Goal: Task Accomplishment & Management: Manage account settings

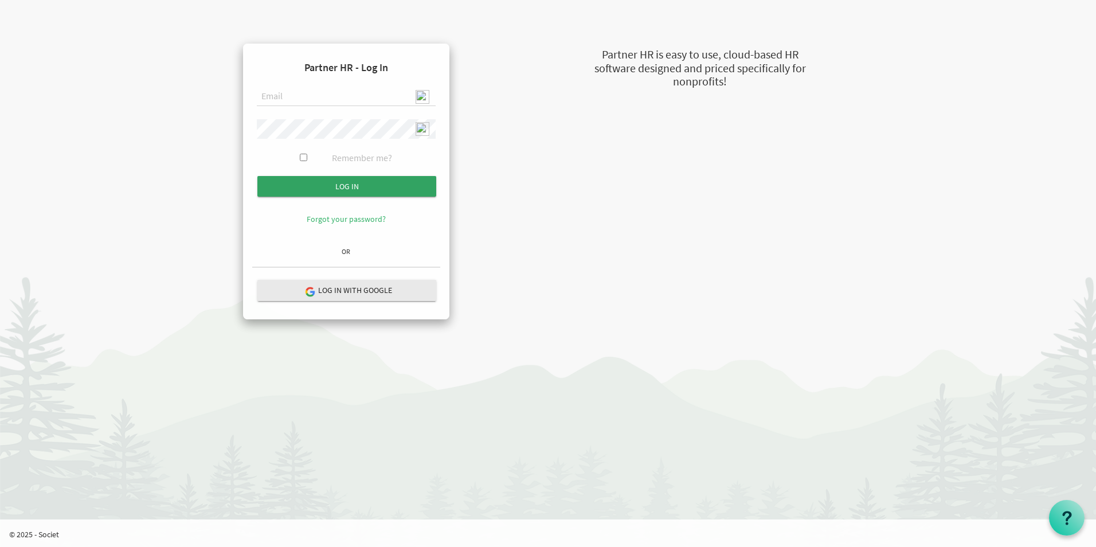
type input "admin@stepind.org"
click at [381, 190] on input "submit" at bounding box center [346, 186] width 179 height 21
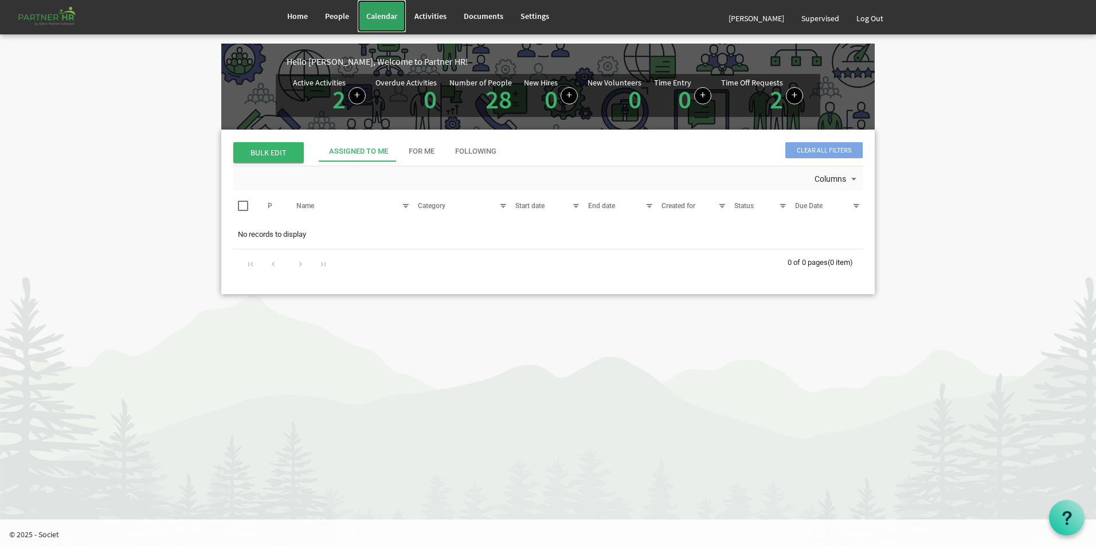
click at [390, 17] on span "Calendar" at bounding box center [381, 16] width 31 height 10
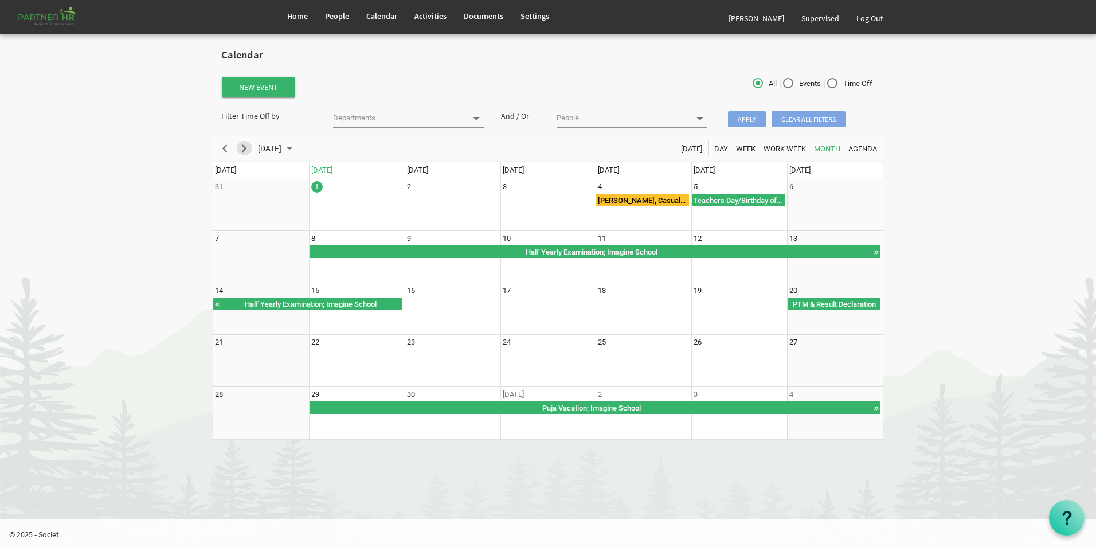
click at [248, 152] on span "Next" at bounding box center [244, 149] width 14 height 14
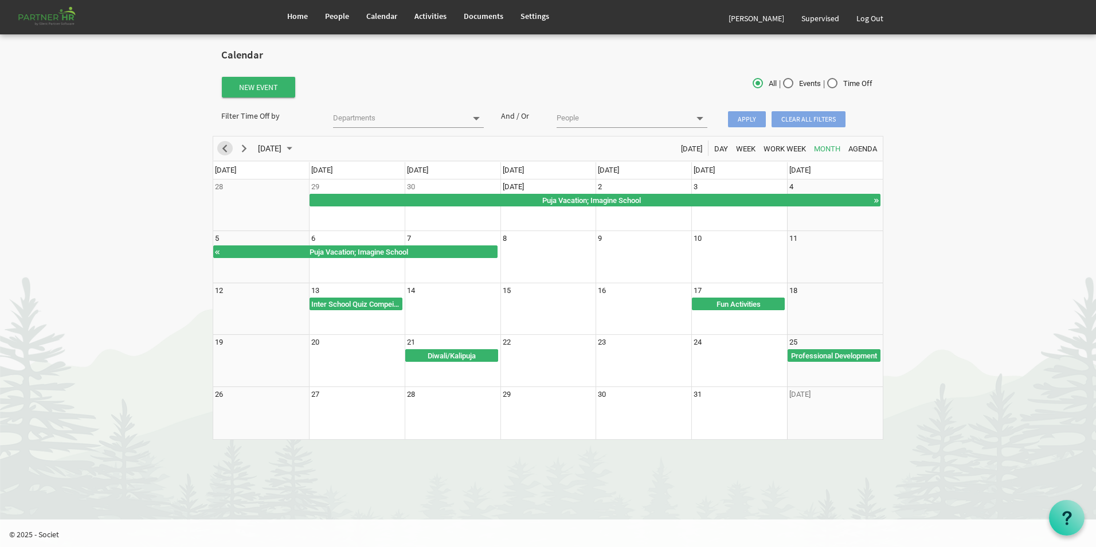
click at [225, 151] on span "Previous" at bounding box center [225, 149] width 14 height 14
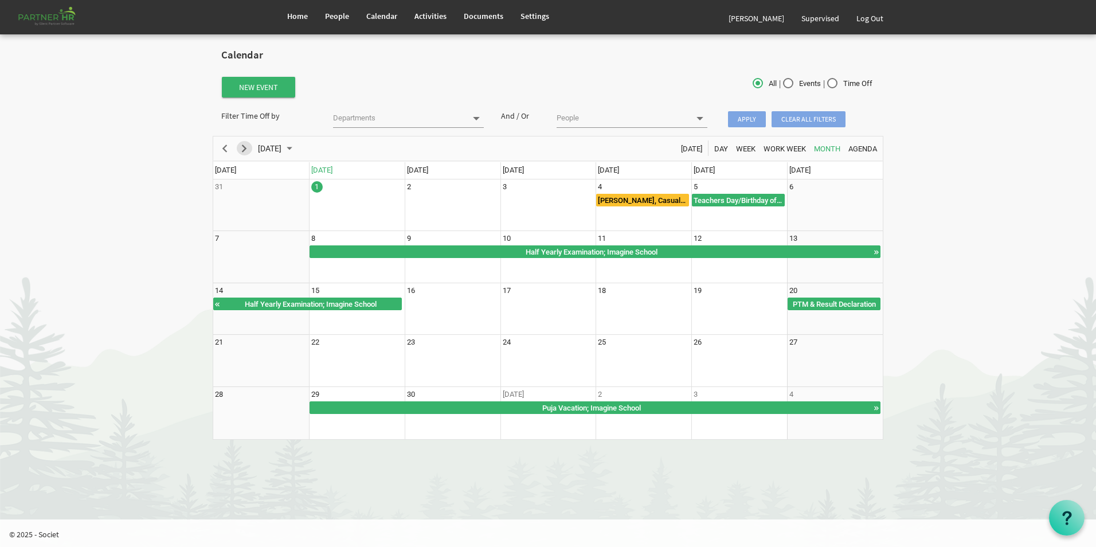
click at [244, 148] on span "Next" at bounding box center [244, 149] width 14 height 14
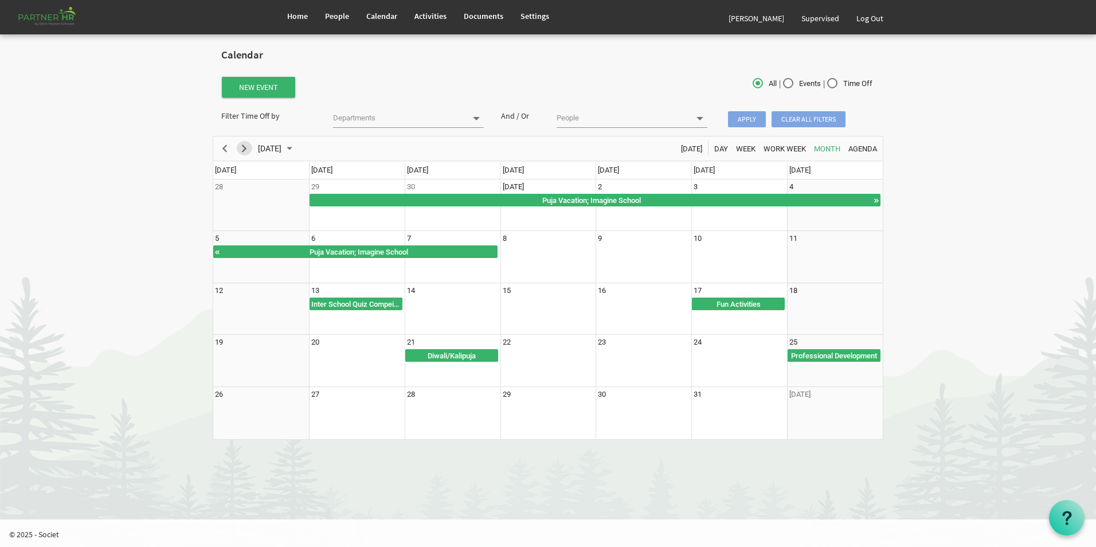
click at [248, 150] on span "Next" at bounding box center [244, 149] width 14 height 14
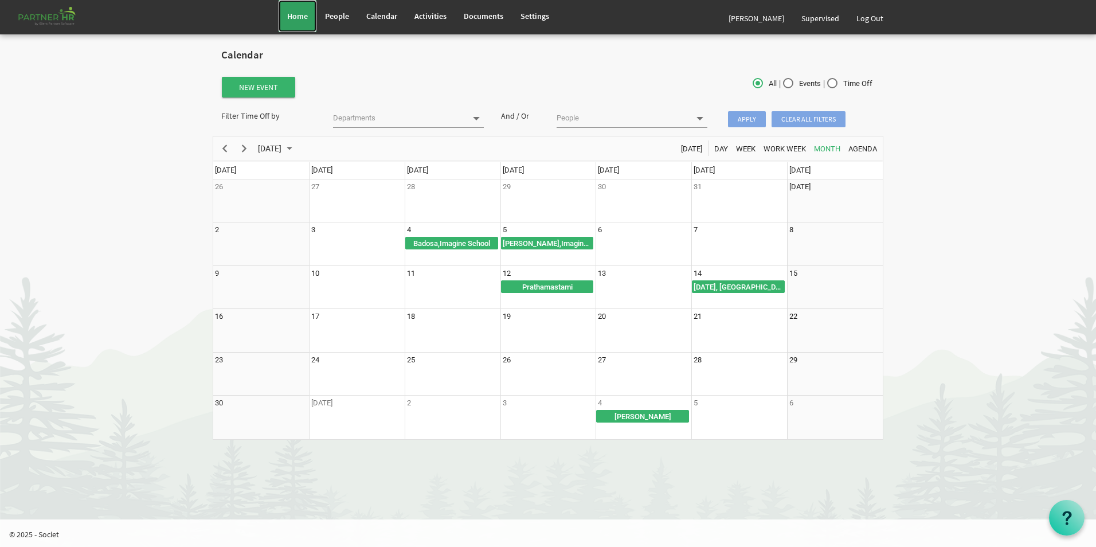
click at [289, 18] on span "Home" at bounding box center [297, 16] width 21 height 10
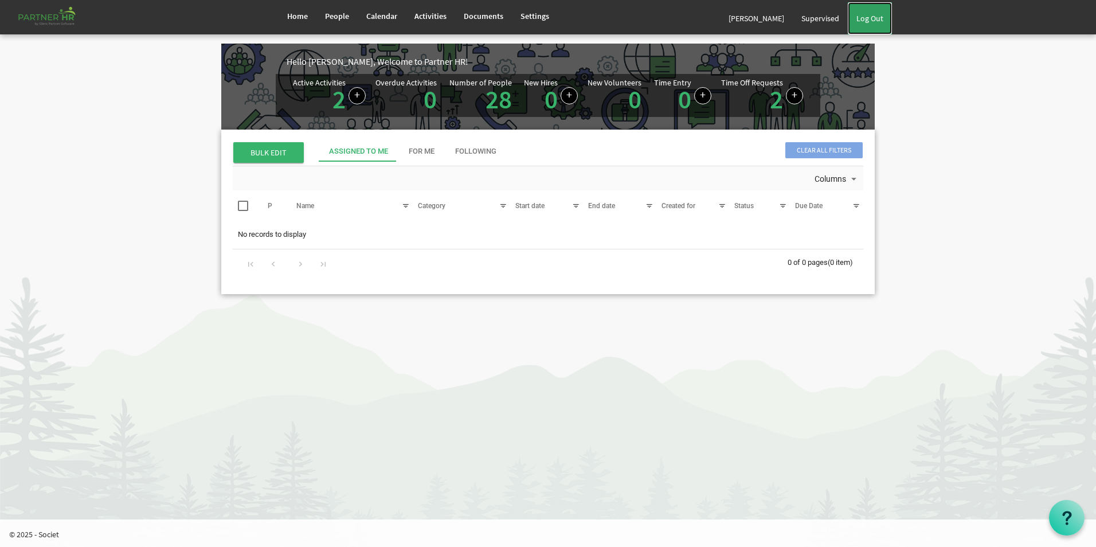
click at [886, 24] on link "Log Out" at bounding box center [870, 18] width 44 height 32
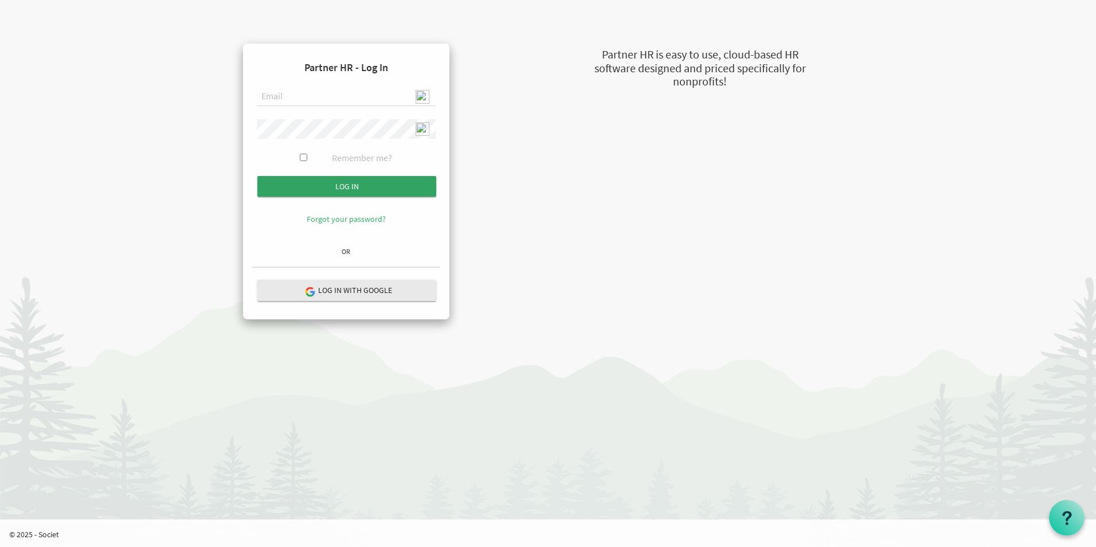
type input "admin@stepind.org"
click at [389, 184] on input "Log in" at bounding box center [346, 186] width 179 height 21
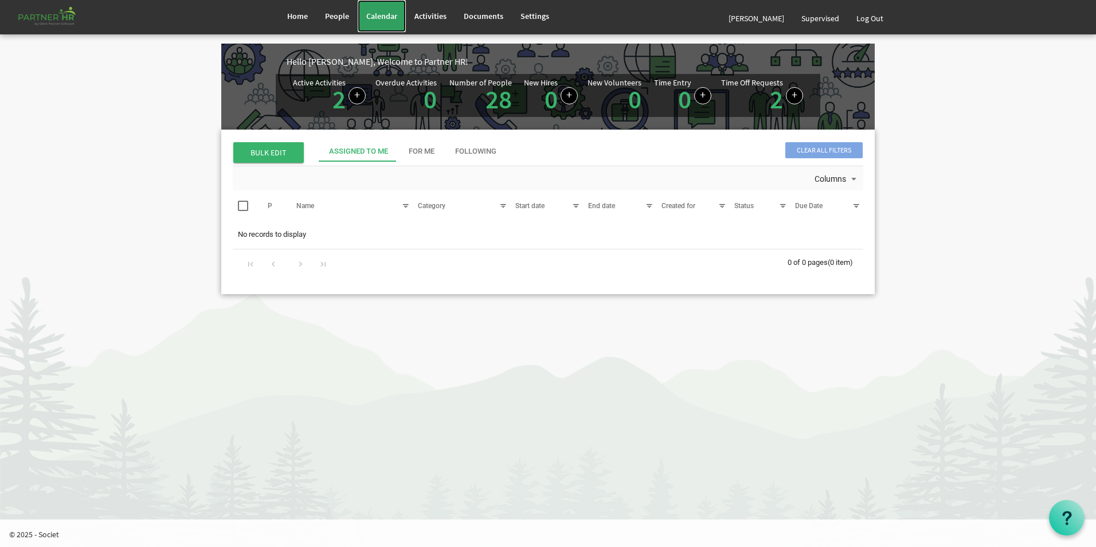
click at [382, 18] on span "Calendar" at bounding box center [381, 16] width 31 height 10
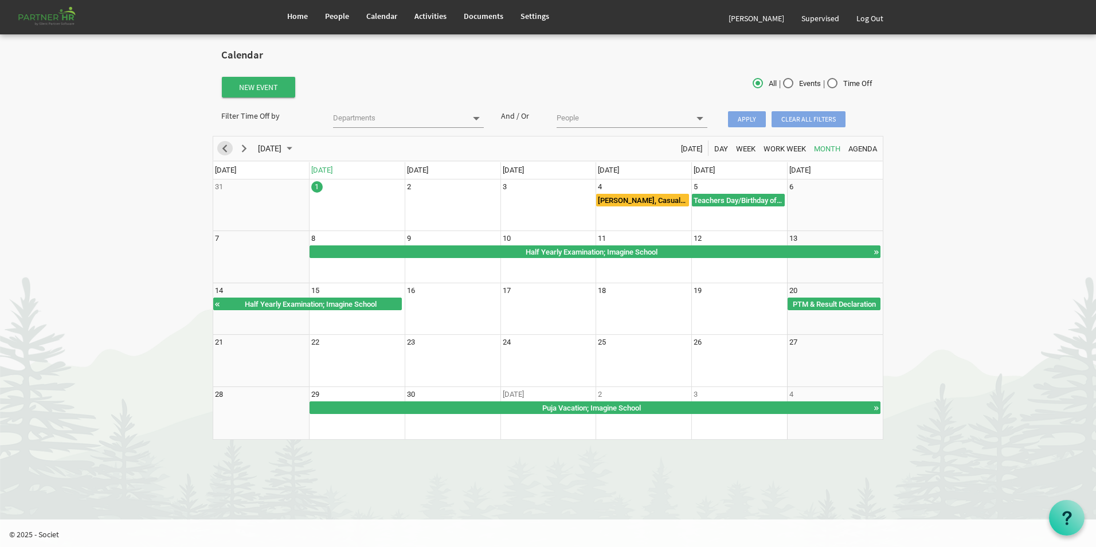
click at [221, 150] on span "Previous" at bounding box center [225, 149] width 14 height 14
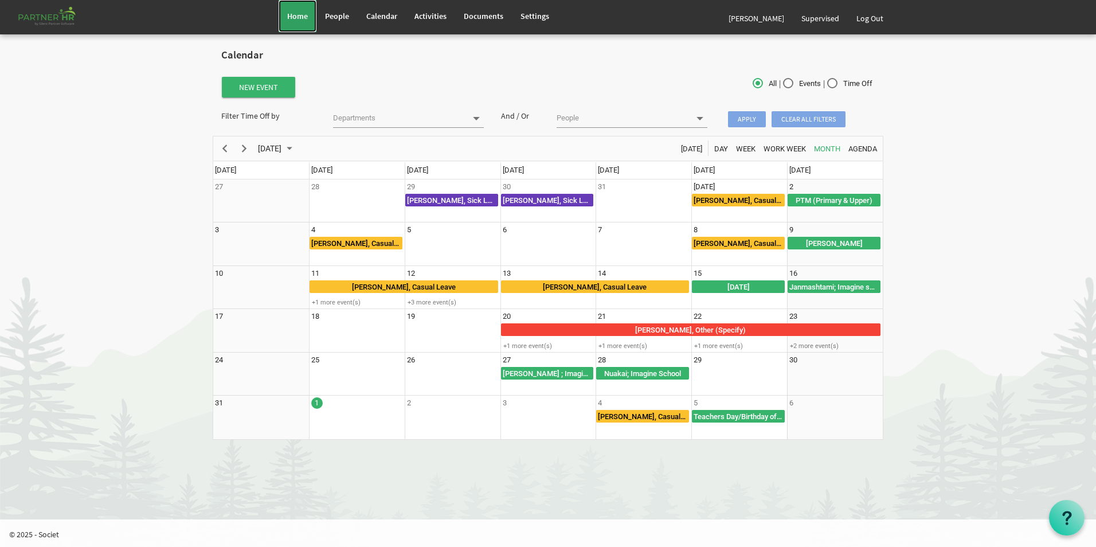
click at [297, 17] on span "Home" at bounding box center [297, 16] width 21 height 10
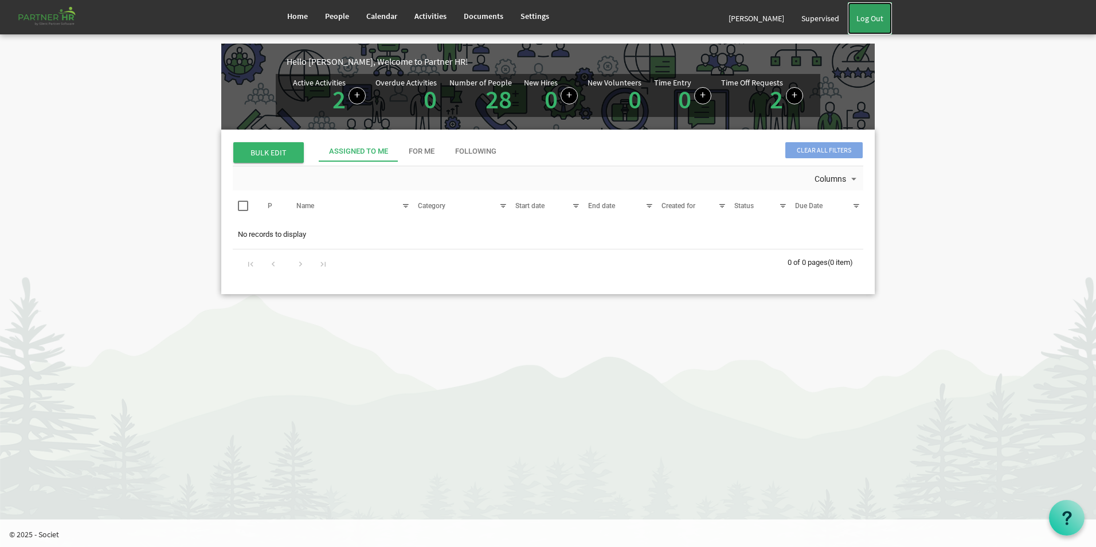
click at [872, 21] on link "Log Out" at bounding box center [870, 18] width 44 height 32
click at [526, 17] on span "Settings" at bounding box center [534, 16] width 29 height 10
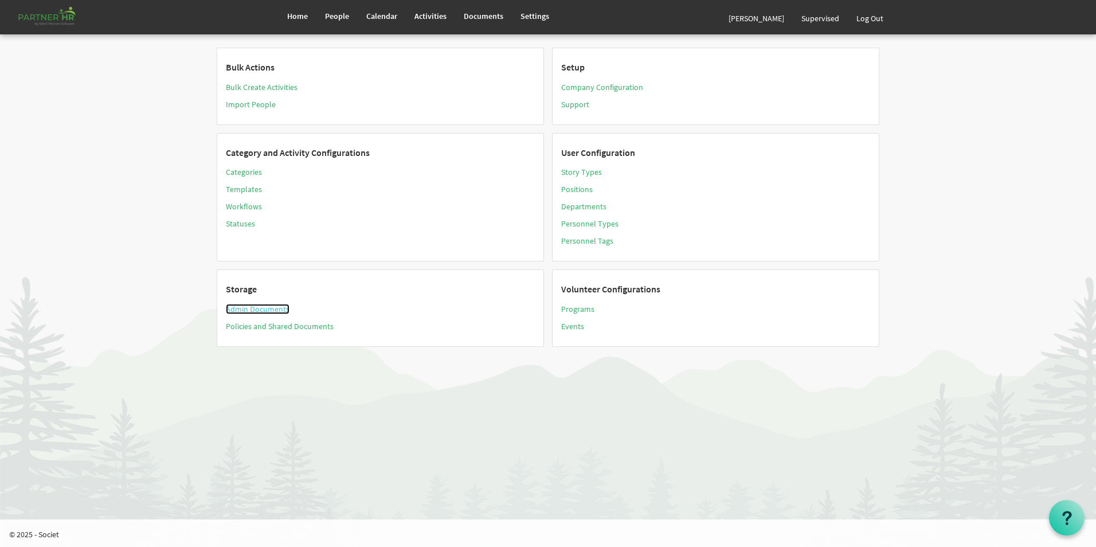
click at [273, 309] on link "Admin Documents" at bounding box center [258, 309] width 64 height 10
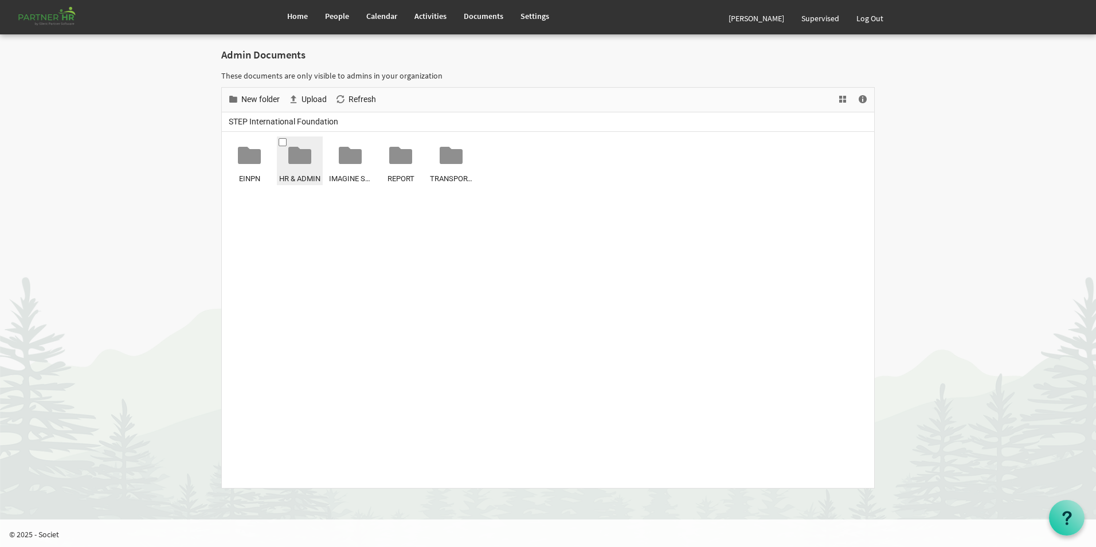
click at [305, 159] on div at bounding box center [299, 155] width 23 height 23
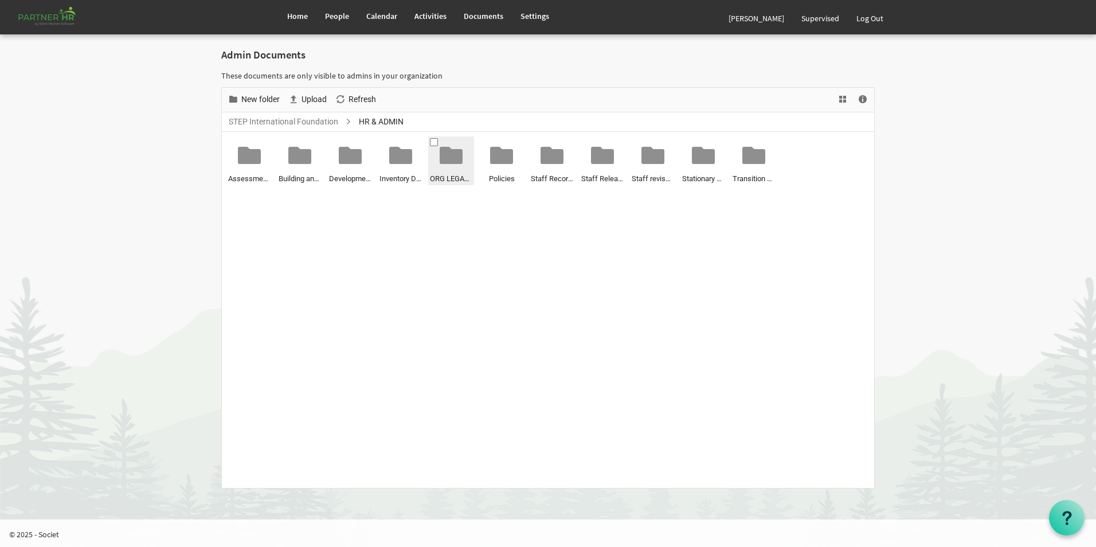
click at [459, 173] on span "ORG LEGAL RECORDS" at bounding box center [451, 179] width 42 height 12
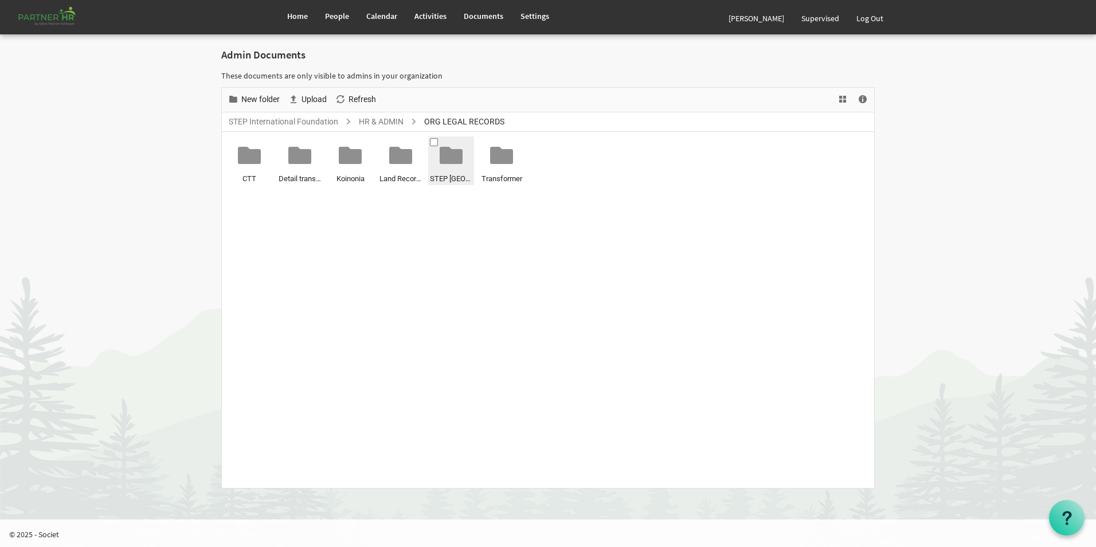
click at [459, 177] on span "STEP India" at bounding box center [451, 179] width 42 height 12
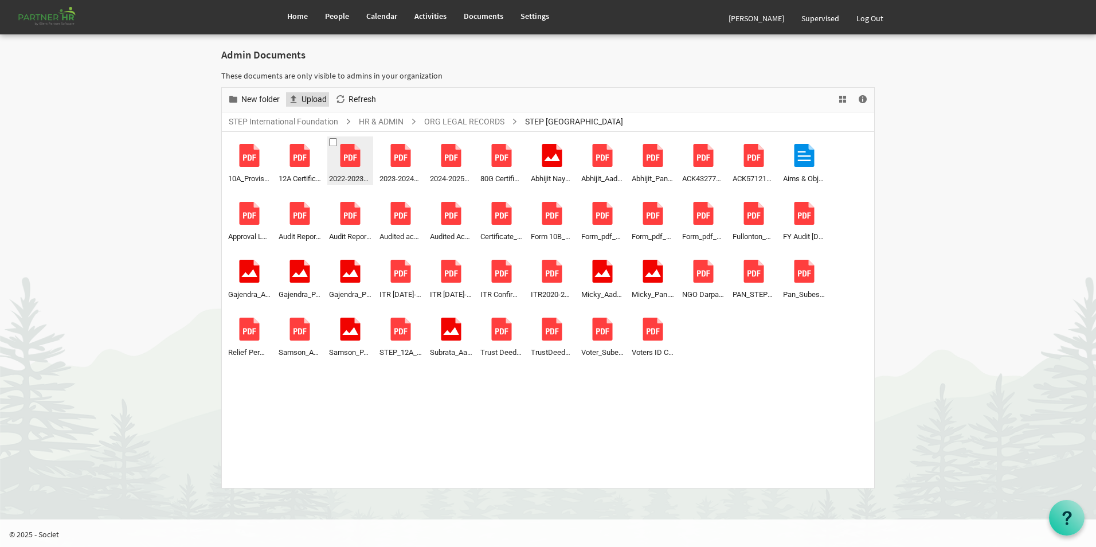
click at [319, 97] on span "Upload" at bounding box center [314, 99] width 28 height 14
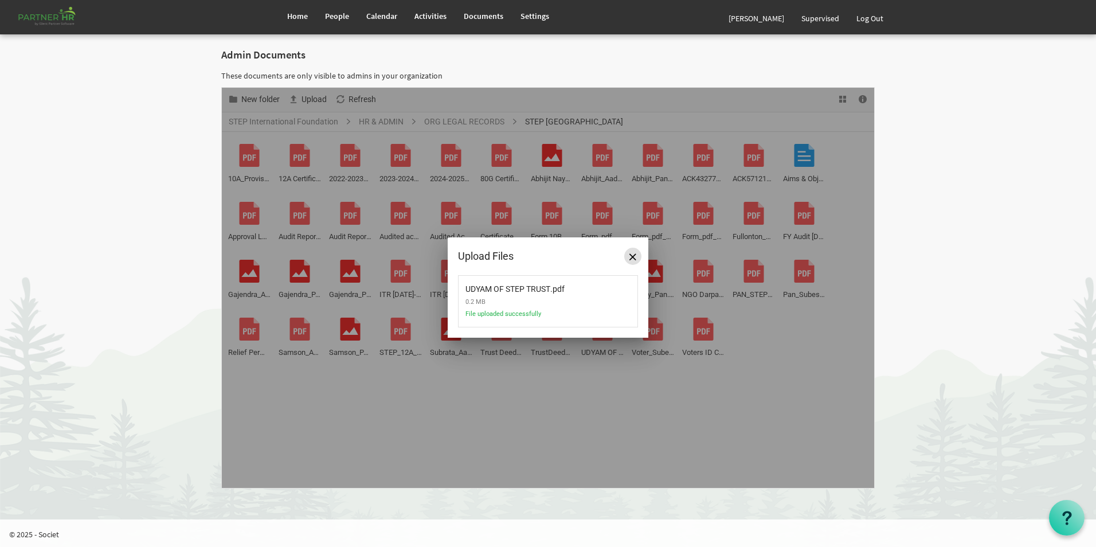
click at [633, 260] on button "Close" at bounding box center [632, 256] width 17 height 17
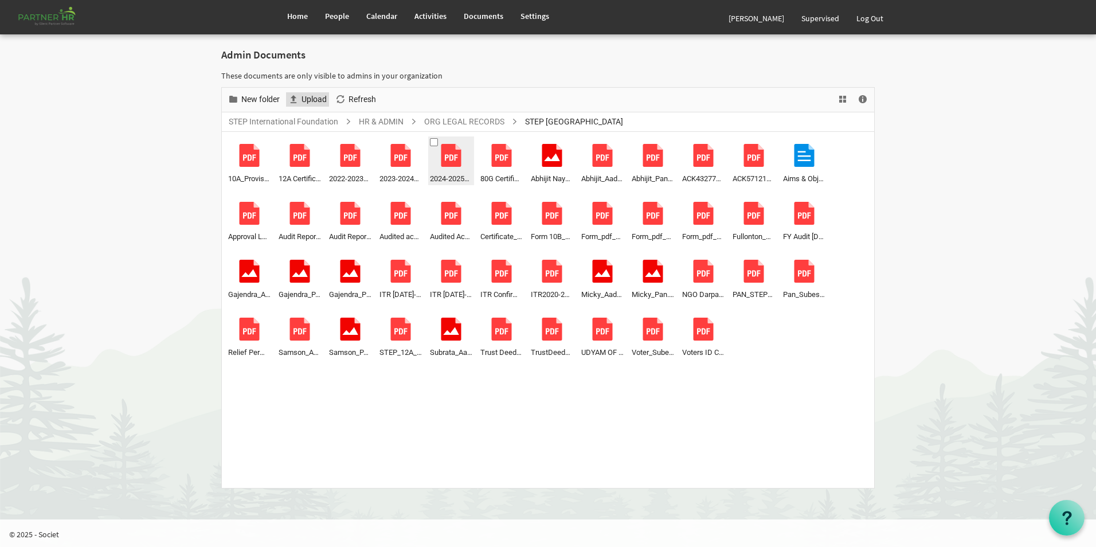
click at [306, 100] on span "Upload" at bounding box center [314, 99] width 28 height 14
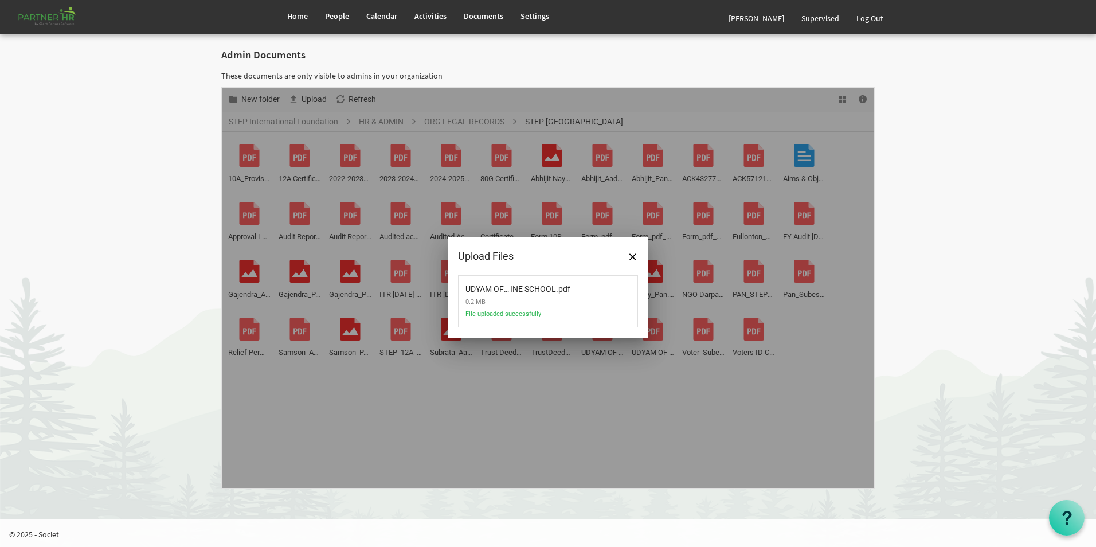
click at [566, 81] on p "These documents are only visible to admins in your organization" at bounding box center [547, 75] width 653 height 11
click at [632, 256] on span "Close" at bounding box center [632, 256] width 7 height 7
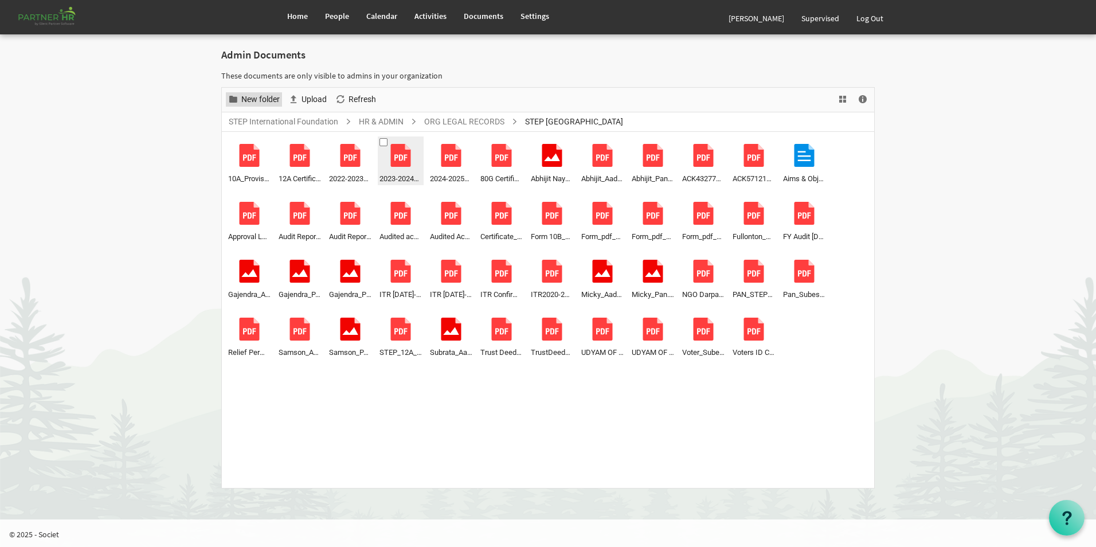
click at [265, 100] on span "New folder" at bounding box center [260, 99] width 41 height 14
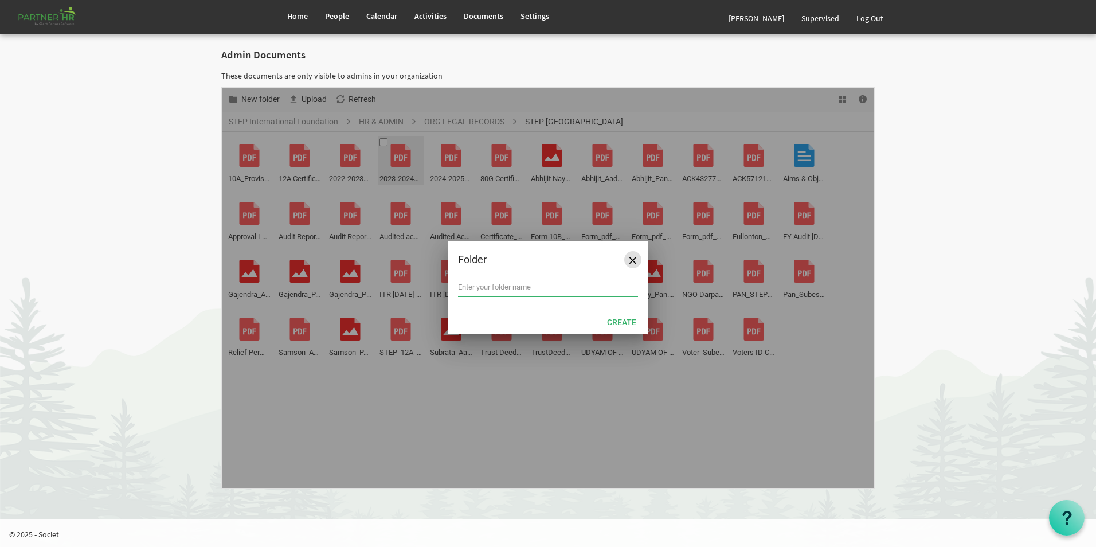
click at [632, 261] on span "Close" at bounding box center [632, 260] width 7 height 7
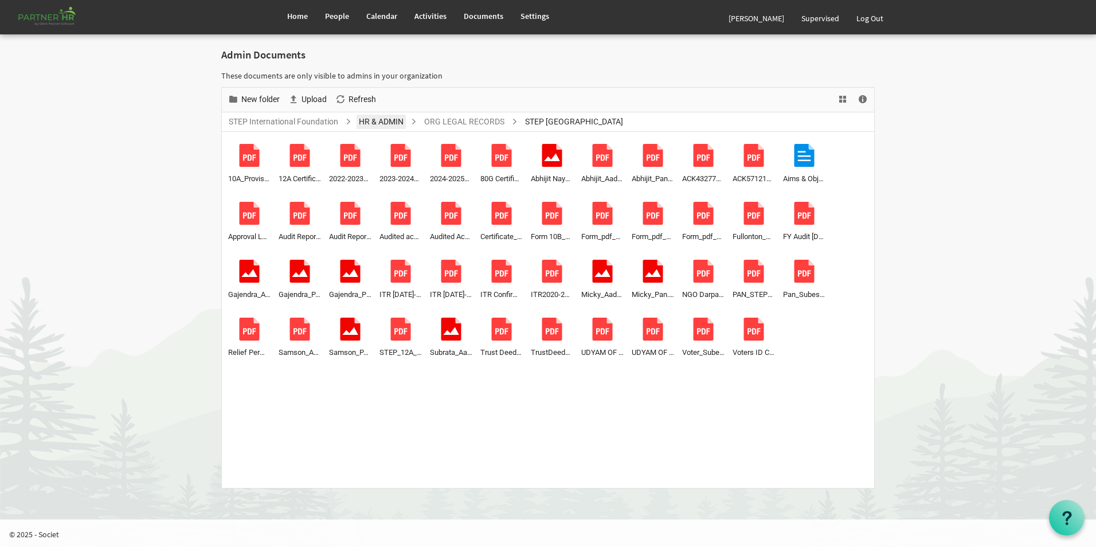
click at [381, 123] on link "HR & ADMIN" at bounding box center [380, 122] width 49 height 14
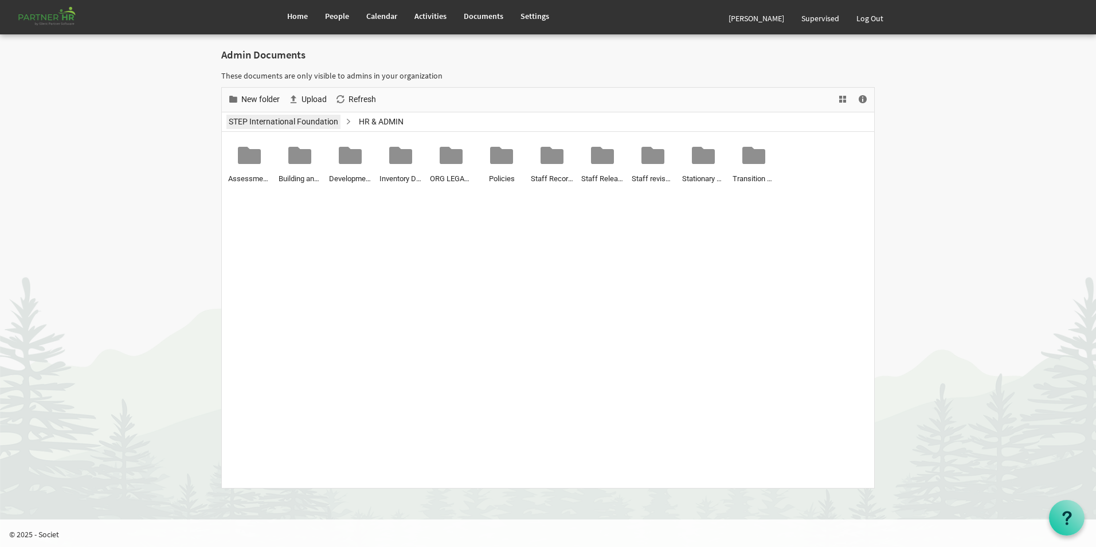
click at [305, 120] on link "STEP International Foundation" at bounding box center [283, 122] width 114 height 14
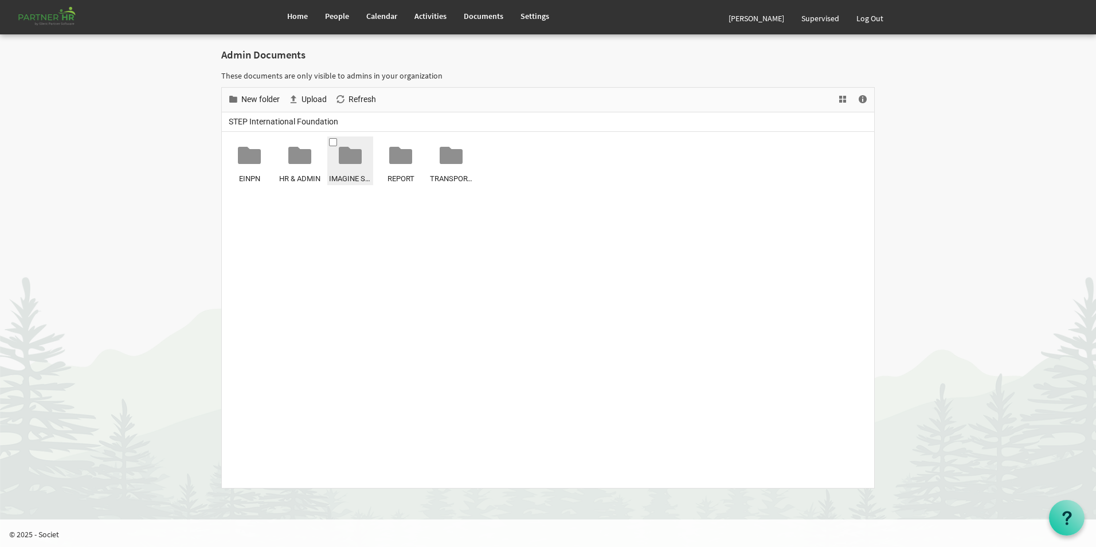
click at [360, 163] on div at bounding box center [350, 155] width 23 height 23
click at [370, 178] on span "Legal Records" at bounding box center [350, 179] width 42 height 12
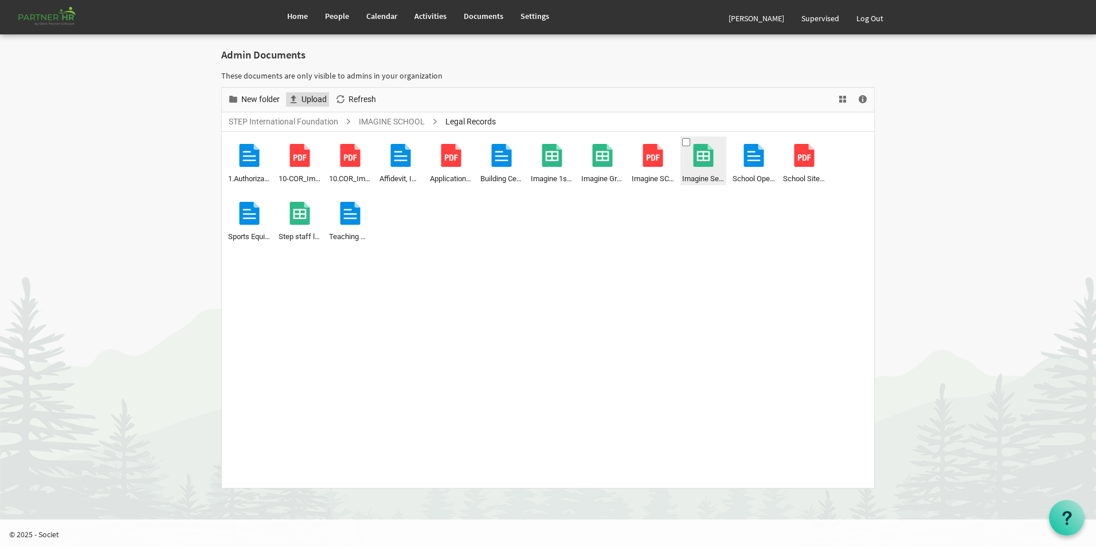
click at [315, 99] on span "Upload" at bounding box center [314, 99] width 28 height 14
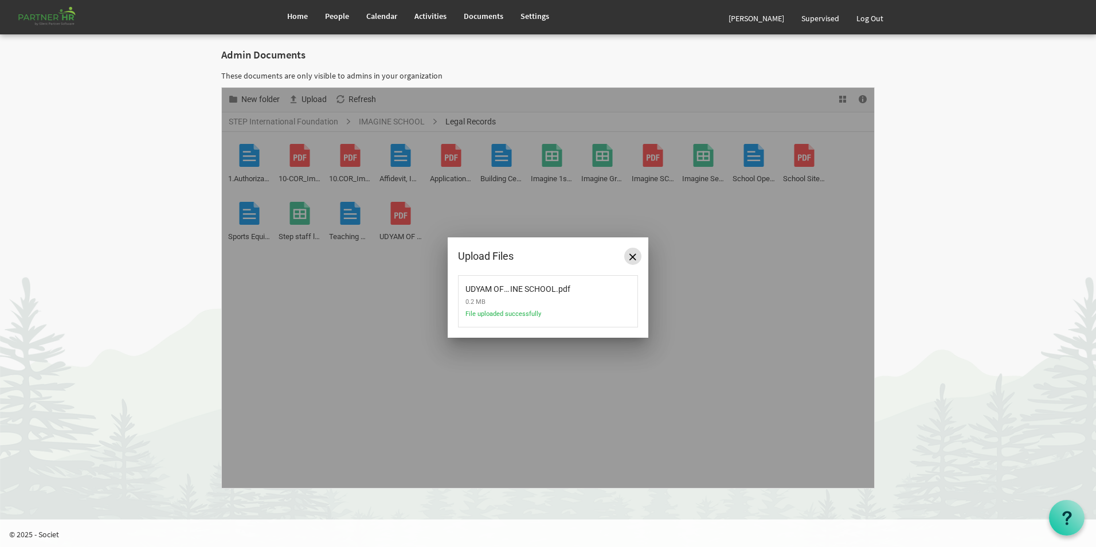
click at [629, 261] on button "Close" at bounding box center [632, 256] width 17 height 17
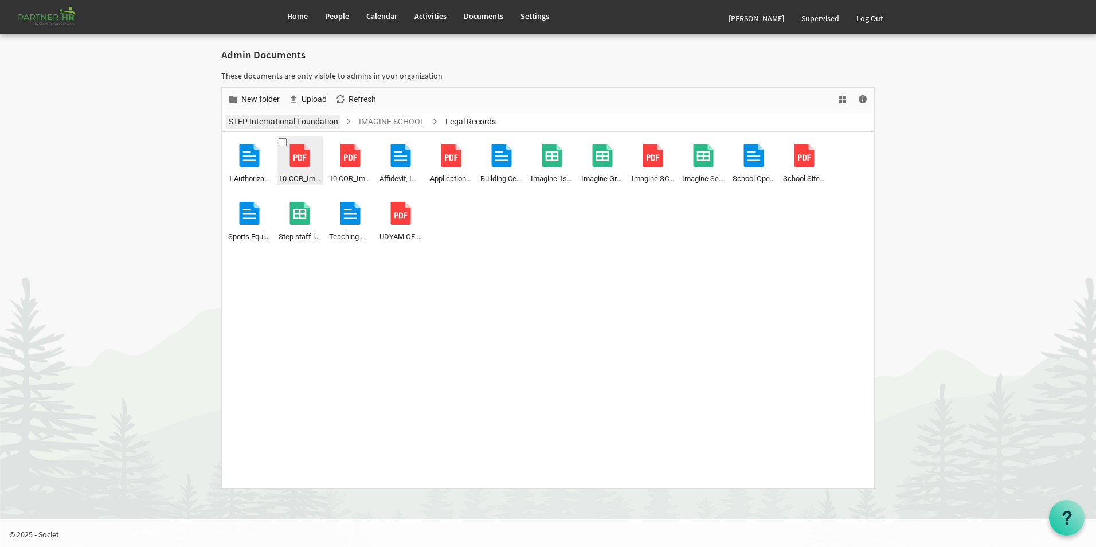
click at [288, 121] on link "STEP International Foundation" at bounding box center [283, 122] width 114 height 14
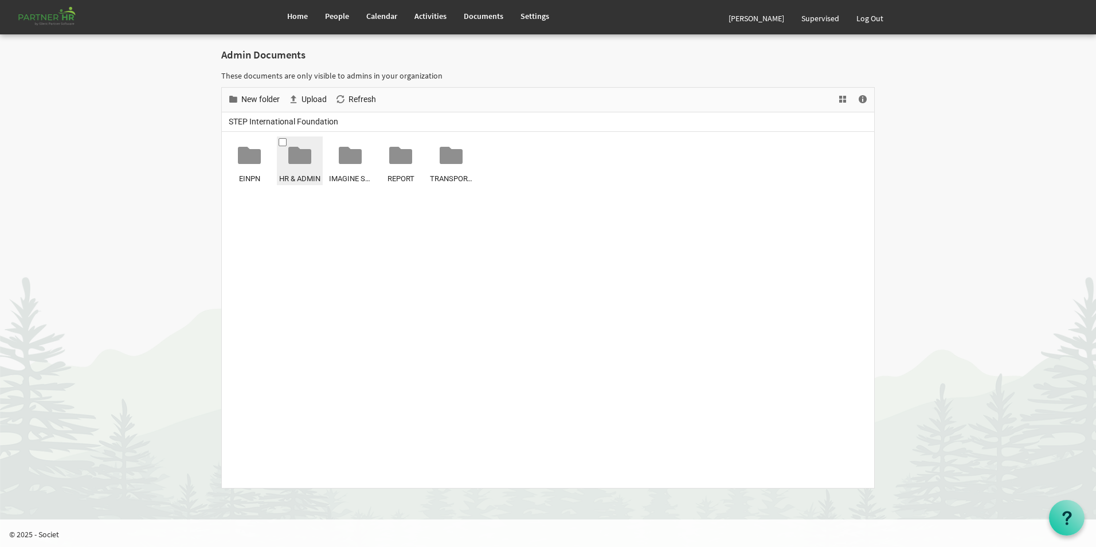
click at [291, 181] on span "HR & ADMIN" at bounding box center [300, 179] width 42 height 12
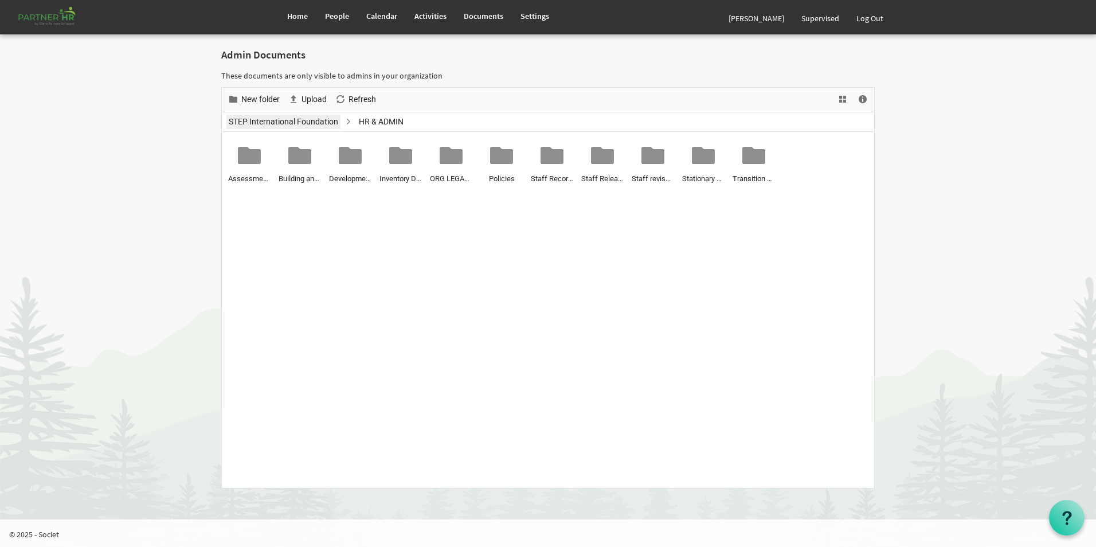
click at [294, 122] on link "STEP International Foundation" at bounding box center [283, 122] width 114 height 14
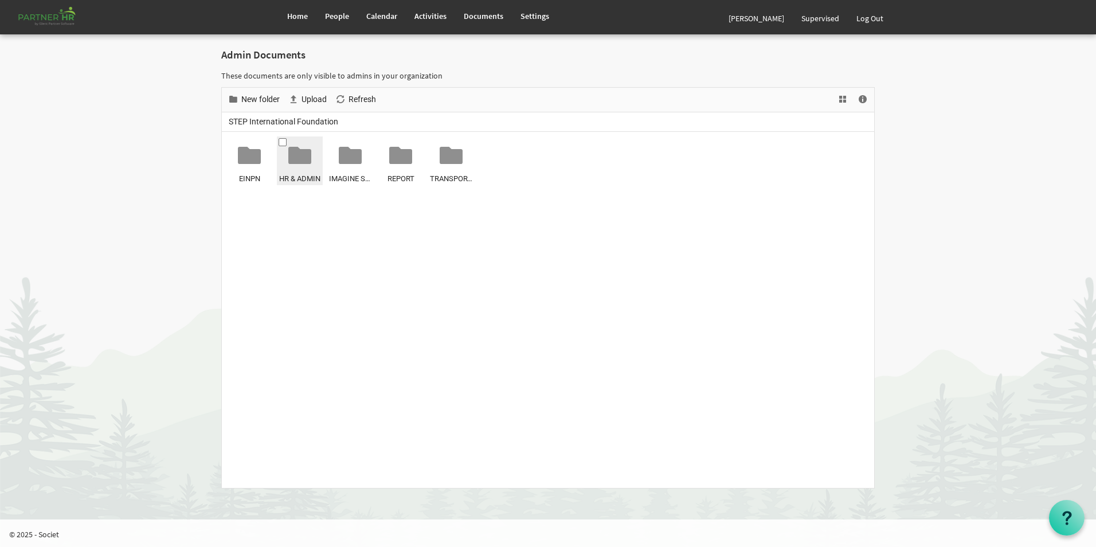
click at [290, 166] on div at bounding box center [299, 155] width 23 height 23
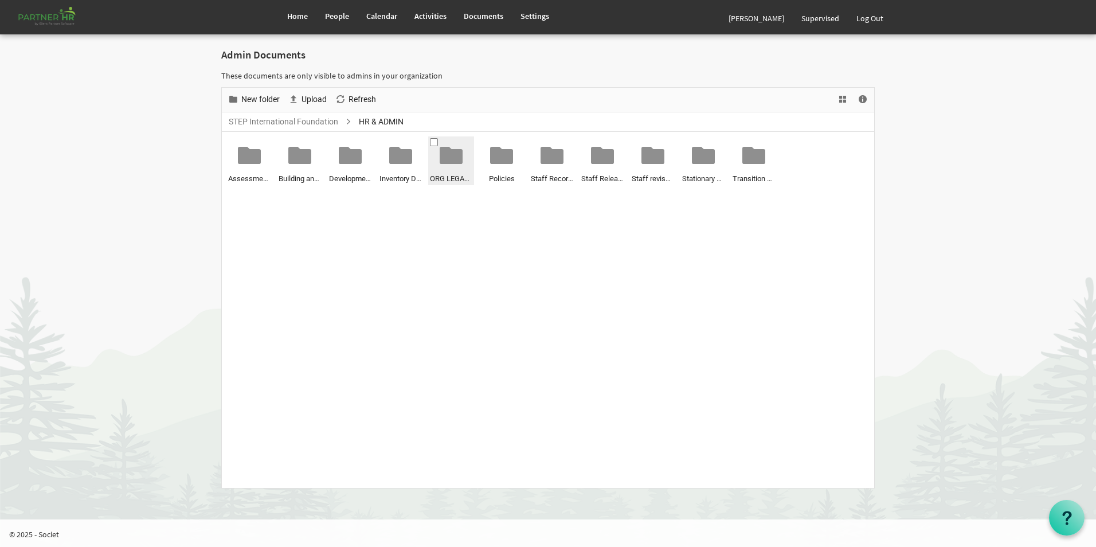
click at [445, 179] on span "ORG LEGAL RECORDS" at bounding box center [451, 179] width 42 height 12
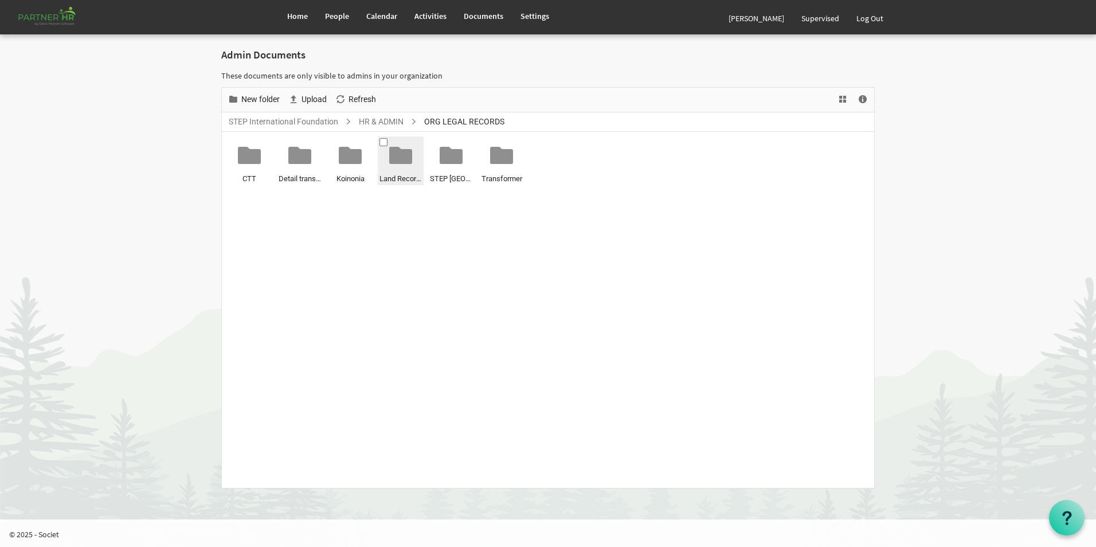
click at [401, 178] on span "Land Records" at bounding box center [400, 179] width 42 height 12
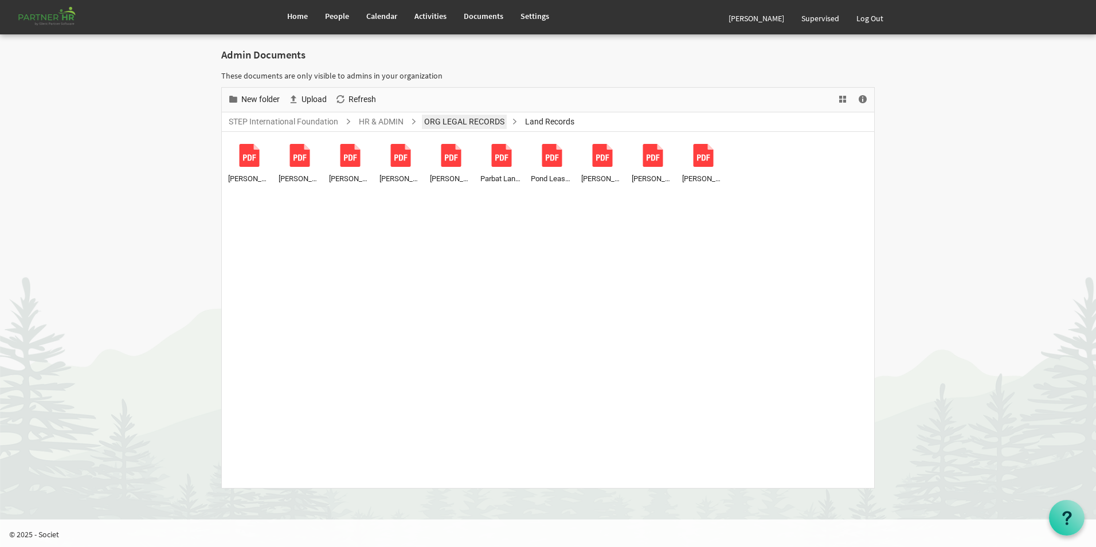
click at [445, 124] on link "ORG LEGAL RECORDS" at bounding box center [464, 122] width 85 height 14
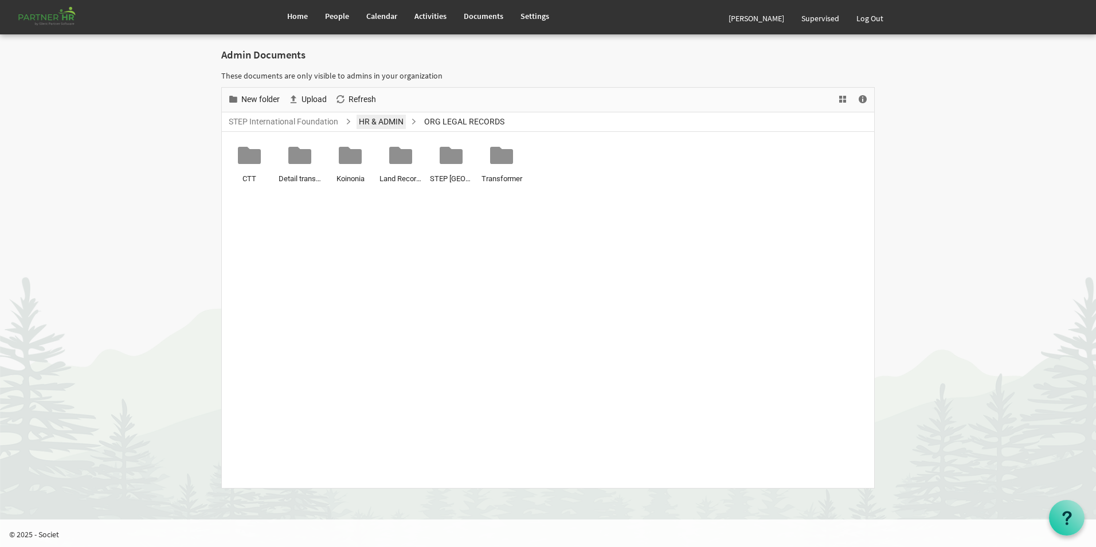
click at [379, 120] on link "HR & ADMIN" at bounding box center [380, 122] width 49 height 14
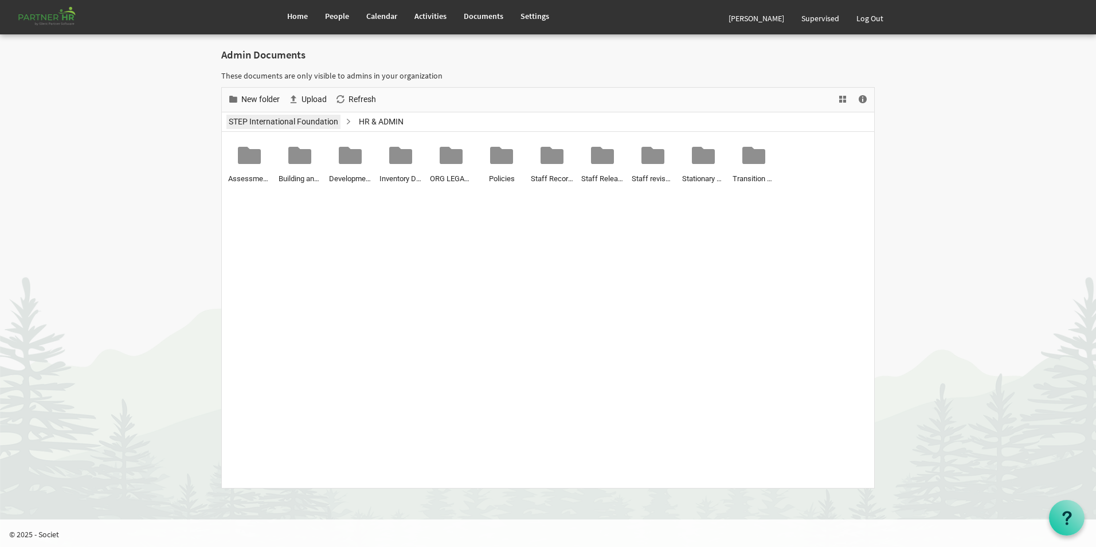
click at [261, 125] on link "STEP International Foundation" at bounding box center [283, 122] width 114 height 14
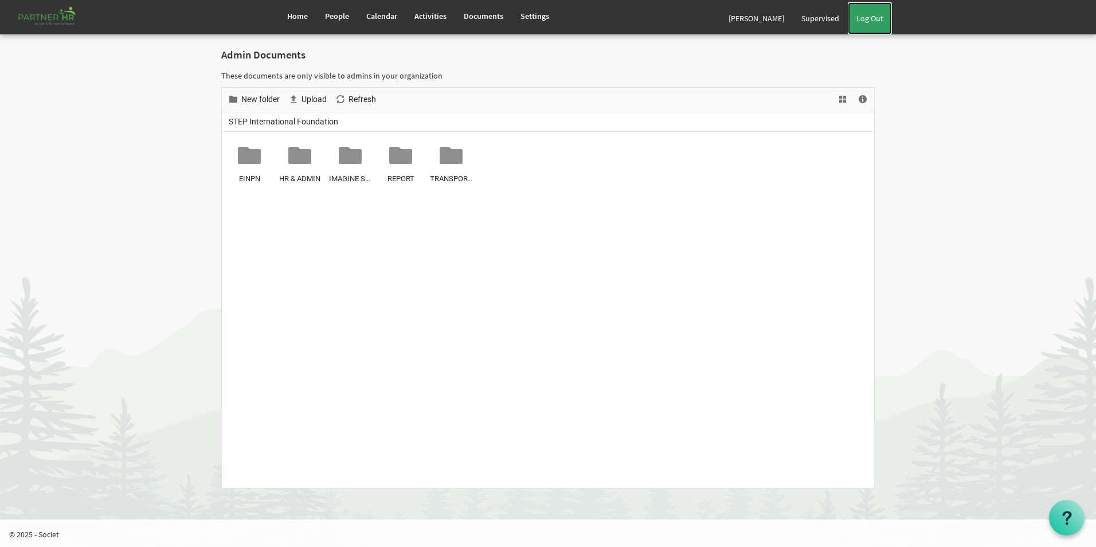
click at [881, 24] on link "Log Out" at bounding box center [870, 18] width 44 height 32
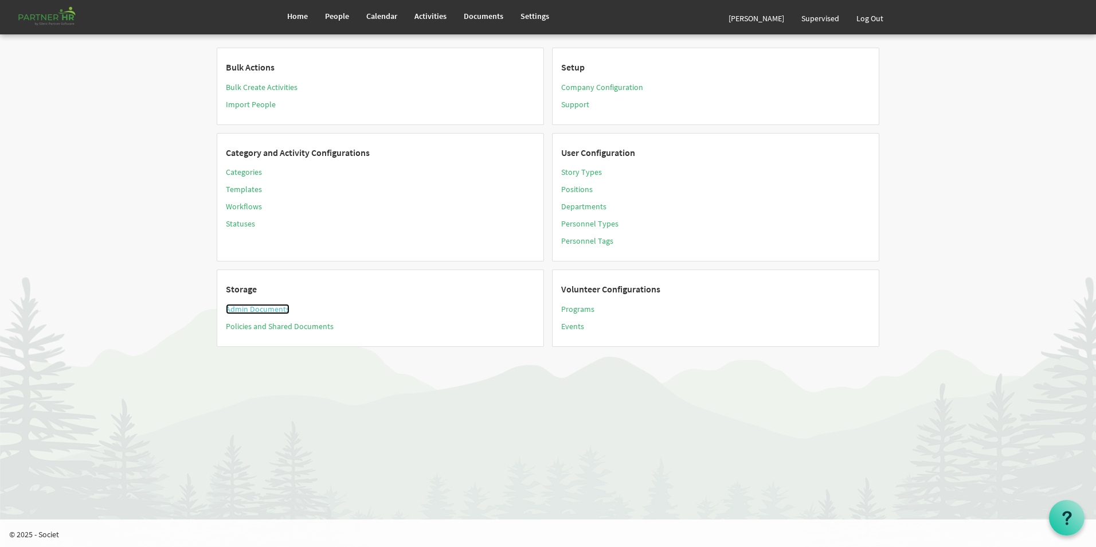
click at [251, 309] on link "Admin Documents" at bounding box center [258, 309] width 64 height 10
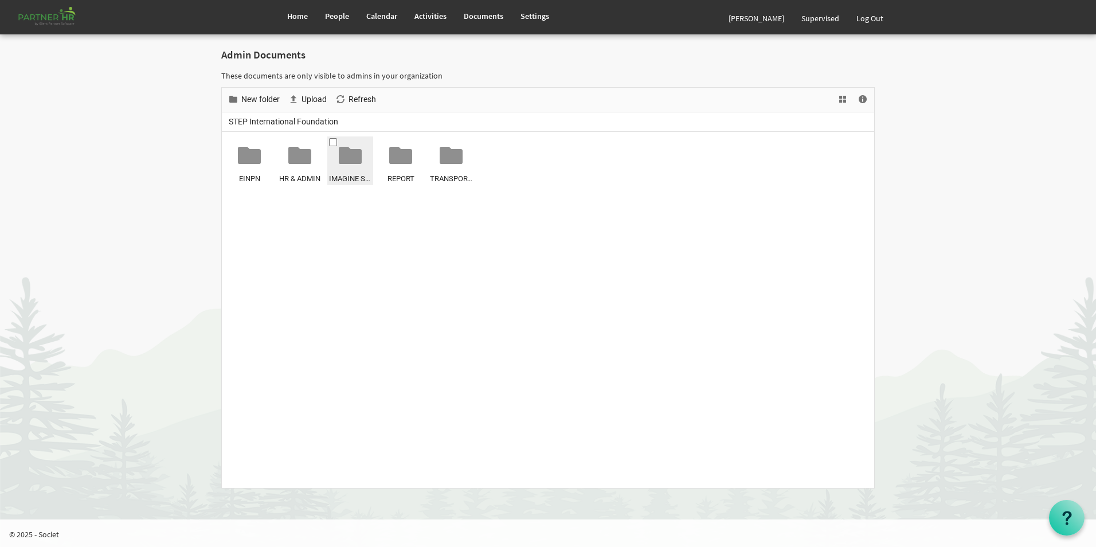
click at [354, 179] on span "IMAGINE SCHOOL" at bounding box center [350, 179] width 42 height 12
click at [350, 170] on div "Legal Records" at bounding box center [350, 161] width 42 height 46
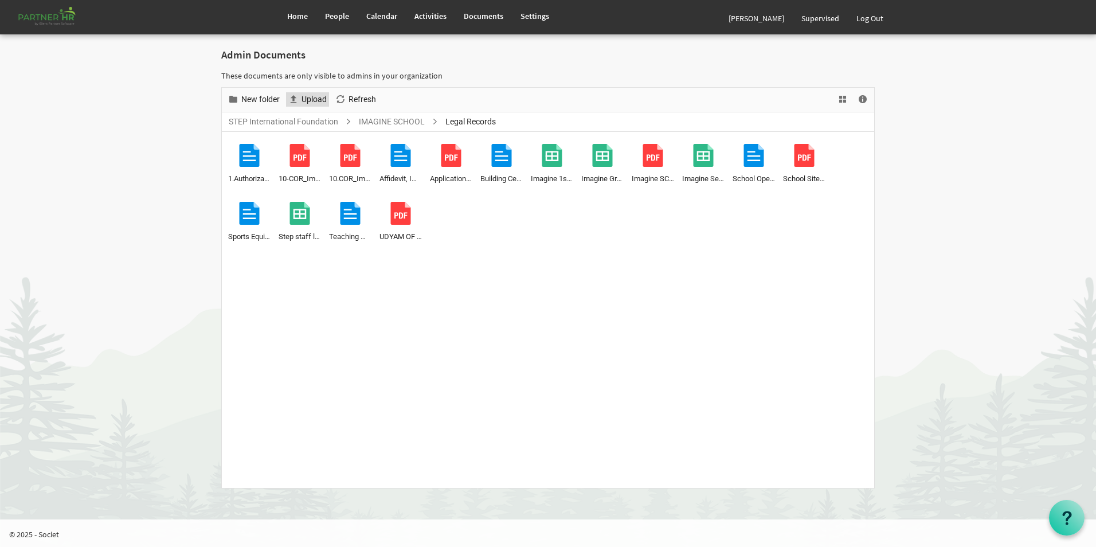
click at [306, 101] on span "Upload" at bounding box center [314, 99] width 28 height 14
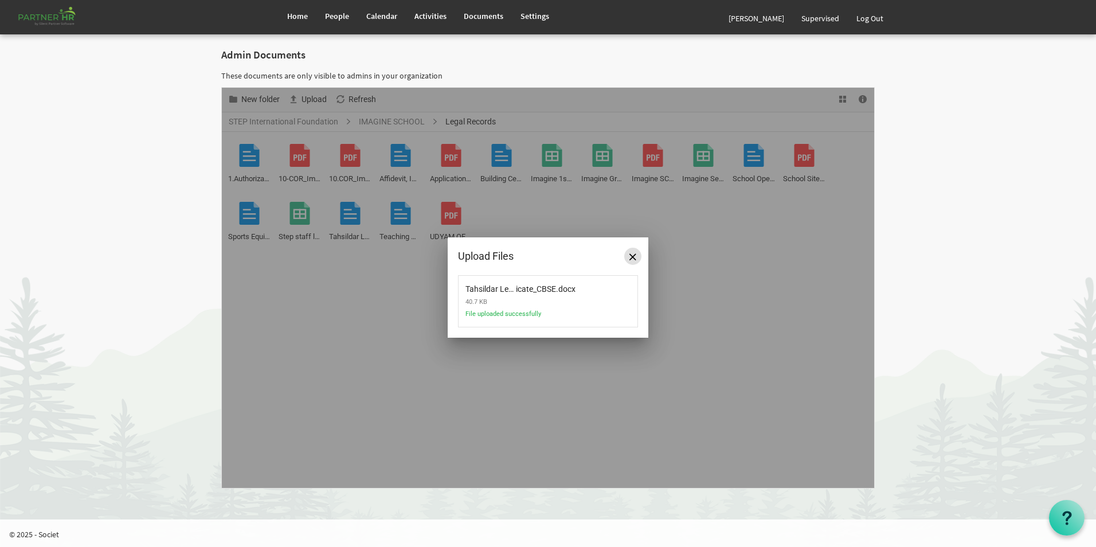
click at [632, 258] on span "Close" at bounding box center [632, 256] width 7 height 7
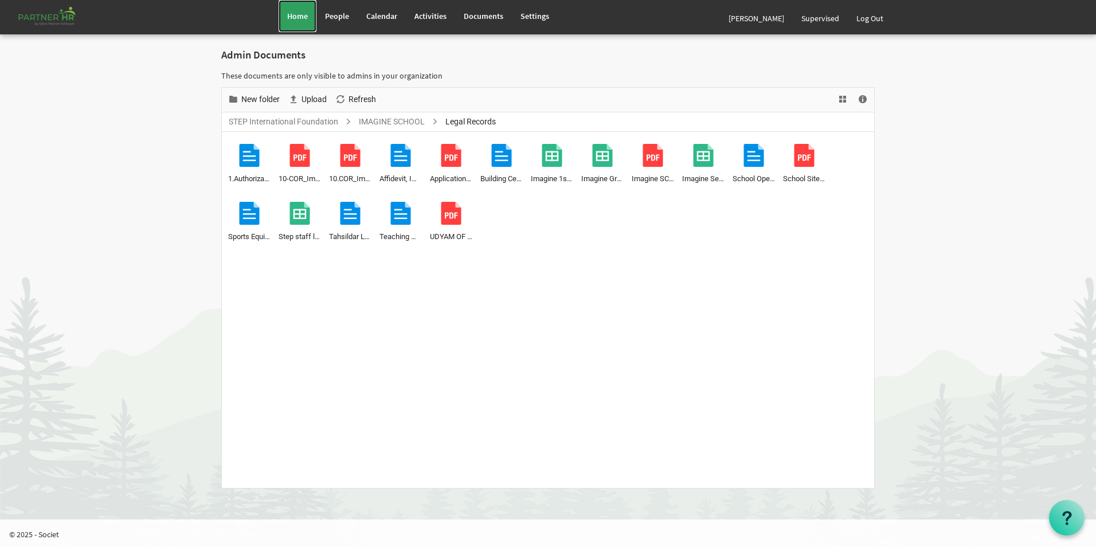
click at [297, 20] on span "Home" at bounding box center [297, 16] width 21 height 10
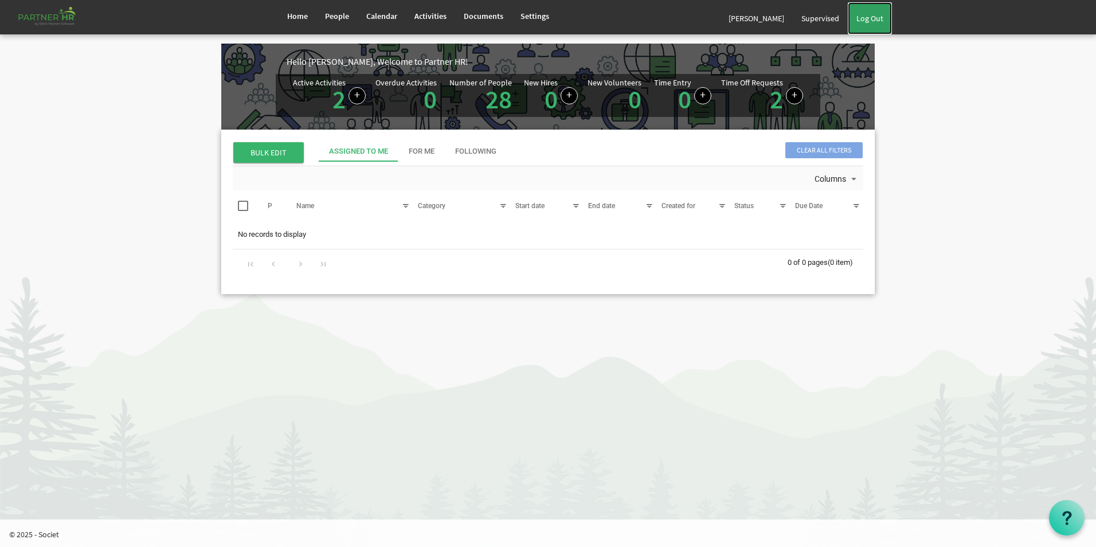
click at [869, 19] on link "Log Out" at bounding box center [870, 18] width 44 height 32
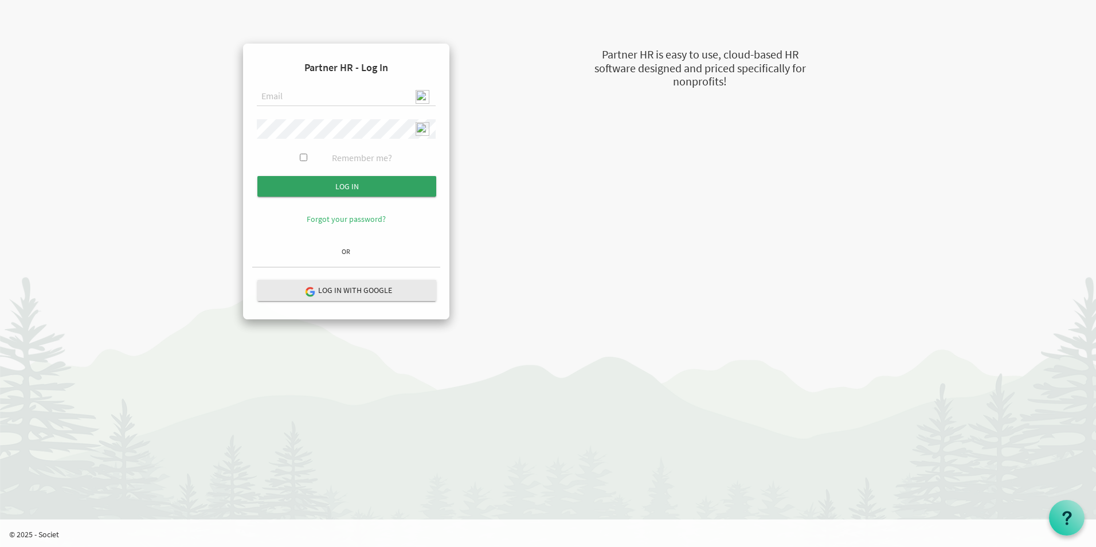
type input "admin@stepind.org"
click at [374, 189] on input "Log in" at bounding box center [346, 186] width 179 height 21
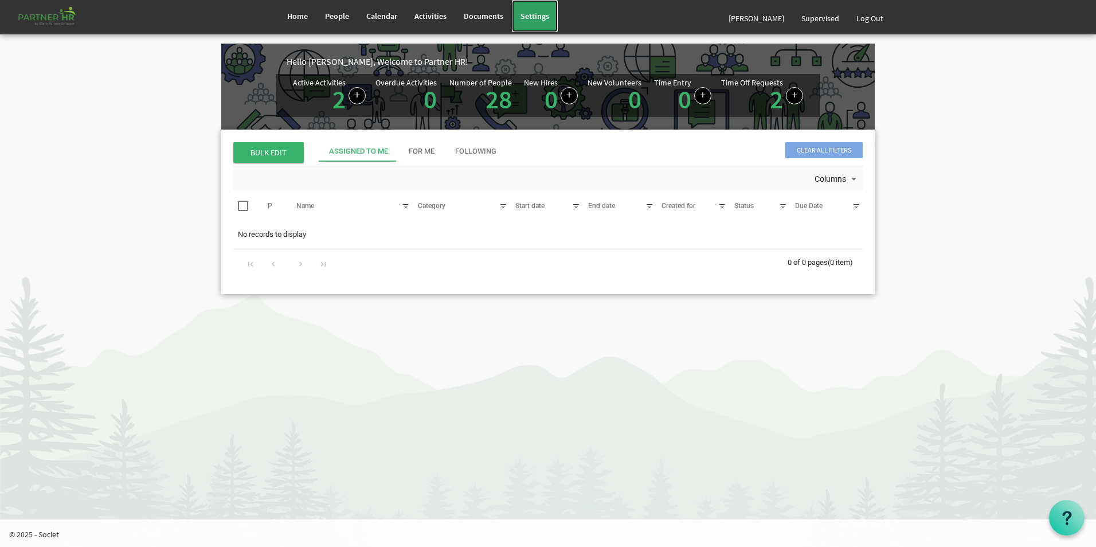
click at [528, 23] on link "Settings" at bounding box center [535, 16] width 46 height 32
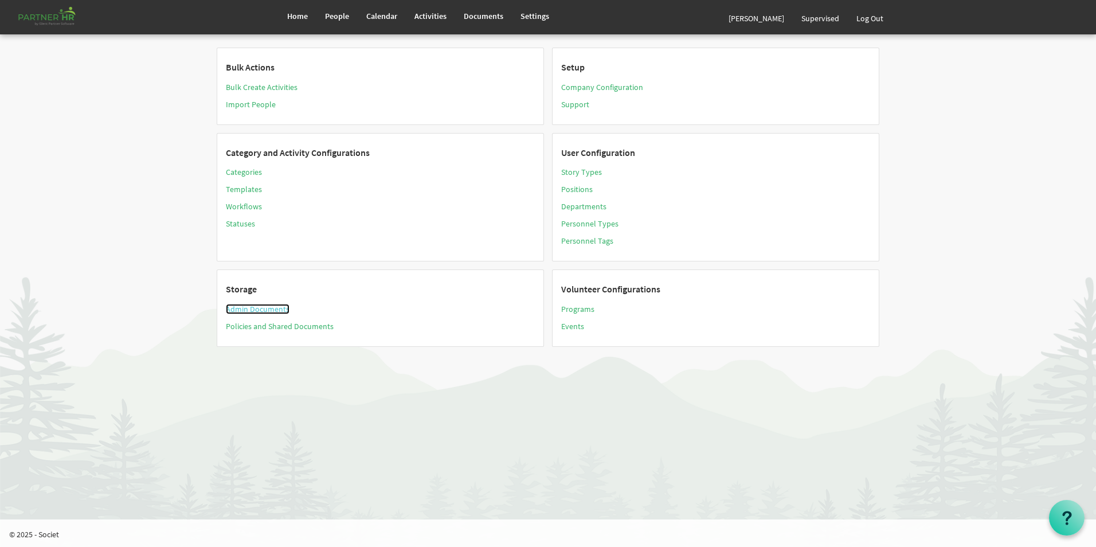
click at [239, 311] on link "Admin Documents" at bounding box center [258, 309] width 64 height 10
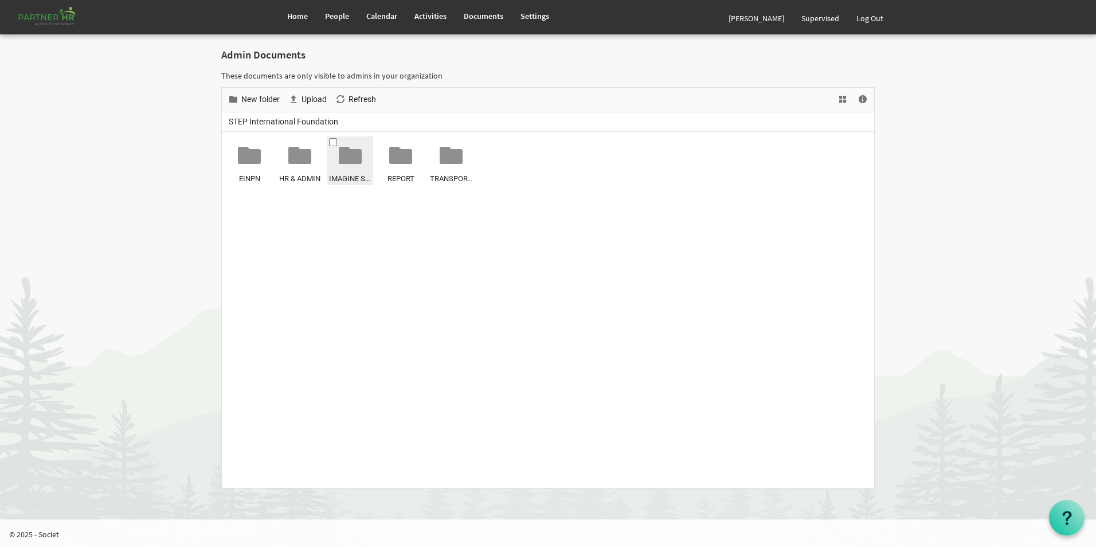
click at [343, 177] on span "IMAGINE SCHOOL" at bounding box center [350, 179] width 42 height 12
click at [347, 177] on span "Legal Records" at bounding box center [350, 179] width 42 height 12
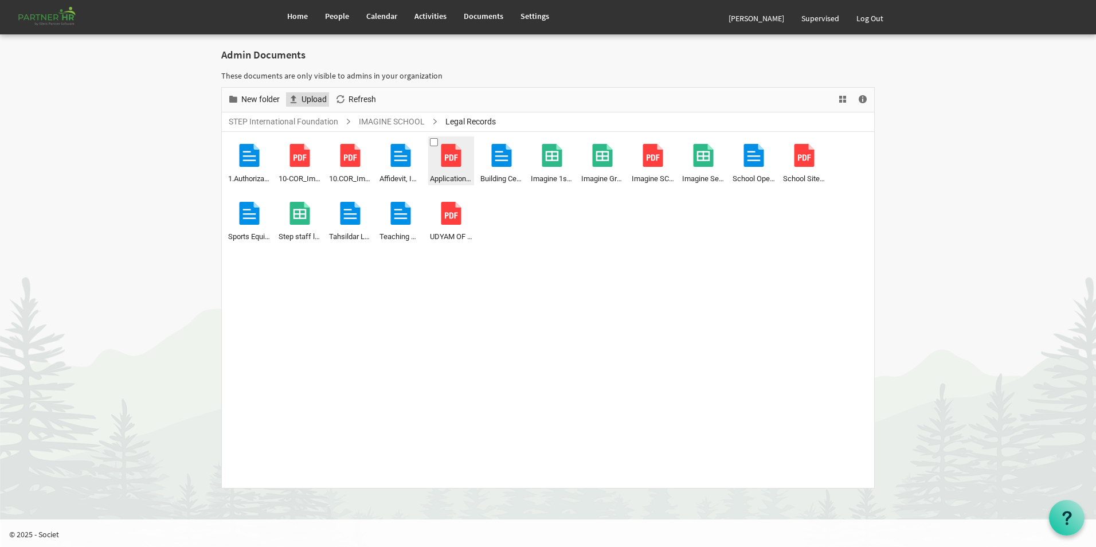
click at [315, 99] on span "Upload" at bounding box center [314, 99] width 28 height 14
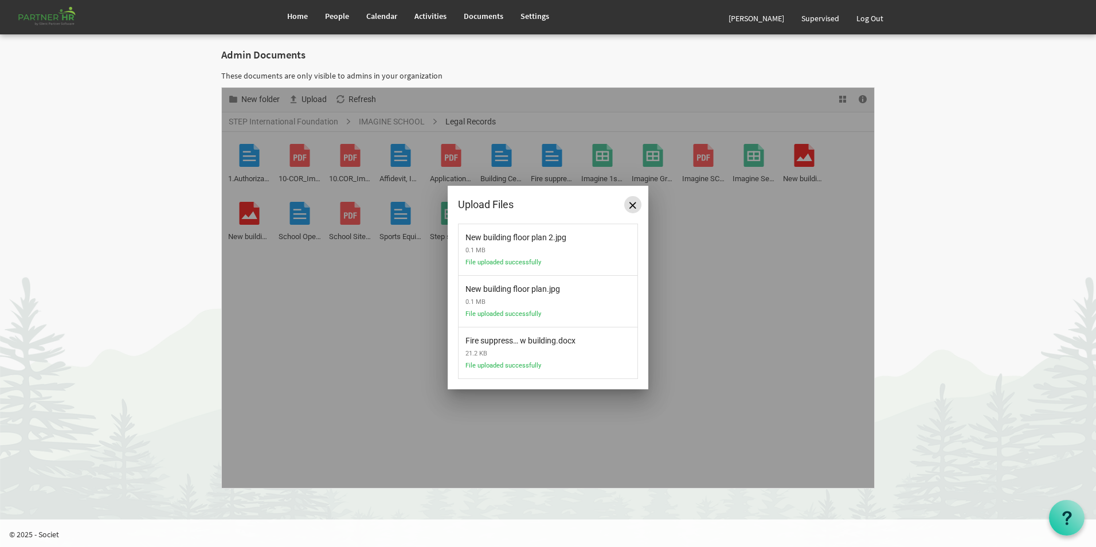
click at [633, 203] on span "Close" at bounding box center [632, 205] width 7 height 7
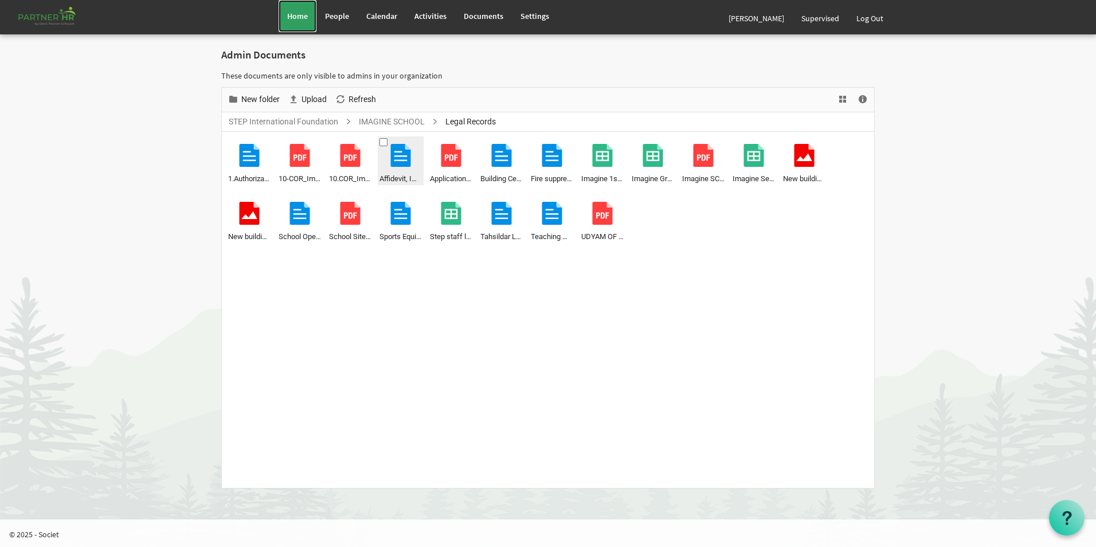
click at [294, 17] on span "Home" at bounding box center [297, 16] width 21 height 10
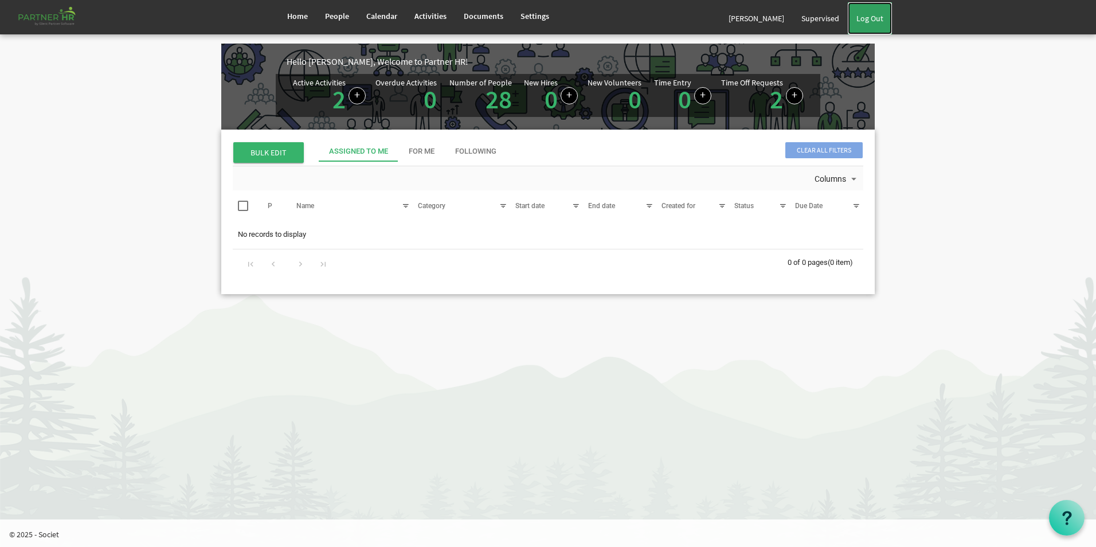
click at [869, 18] on link "Log Out" at bounding box center [870, 18] width 44 height 32
click at [297, 9] on link "Home" at bounding box center [298, 16] width 38 height 32
click at [486, 19] on span "Documents" at bounding box center [484, 16] width 40 height 10
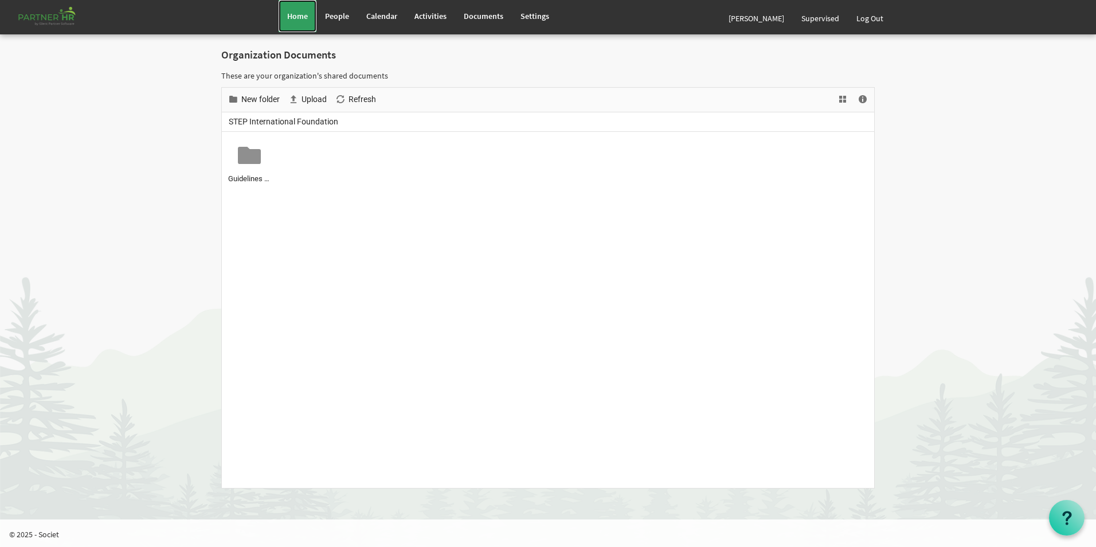
click at [300, 19] on span "Home" at bounding box center [297, 16] width 21 height 10
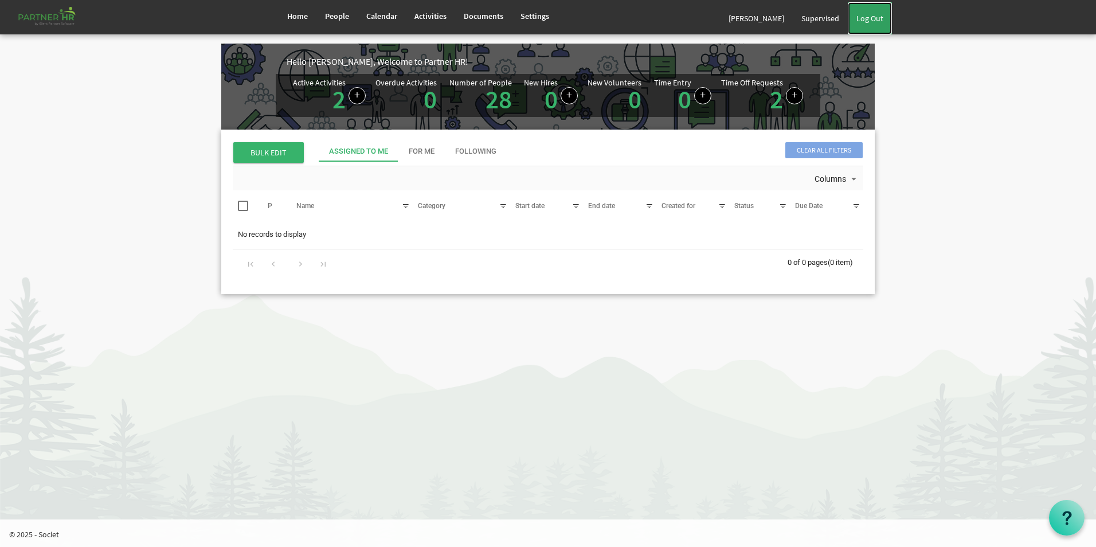
click at [866, 21] on link "Log Out" at bounding box center [870, 18] width 44 height 32
